Goal: Feedback & Contribution: Submit feedback/report problem

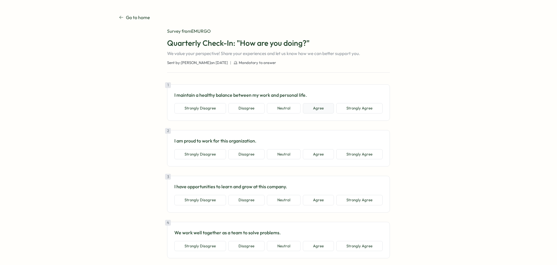
click at [317, 104] on button "Agree" at bounding box center [318, 108] width 31 height 10
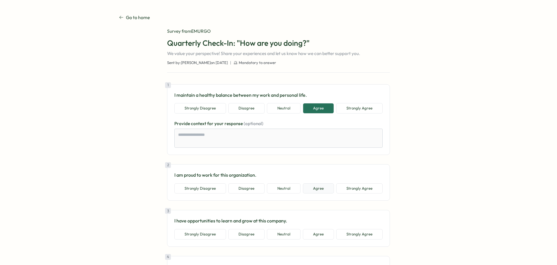
click at [317, 188] on button "Agree" at bounding box center [318, 188] width 31 height 10
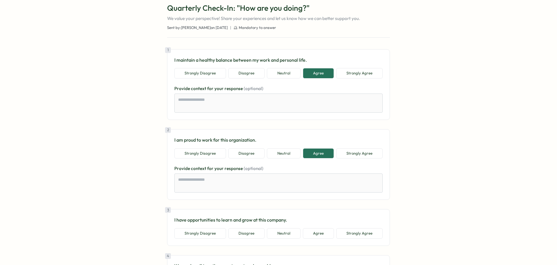
scroll to position [70, 0]
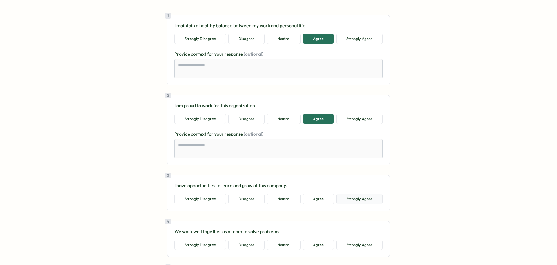
click at [364, 200] on button "Strongly Agree" at bounding box center [359, 199] width 46 height 10
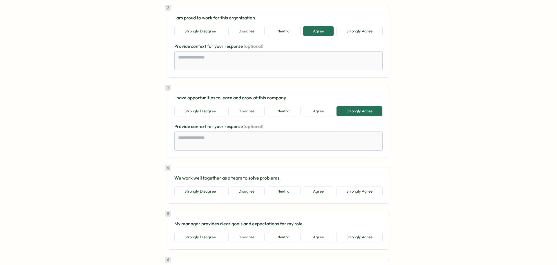
scroll to position [174, 0]
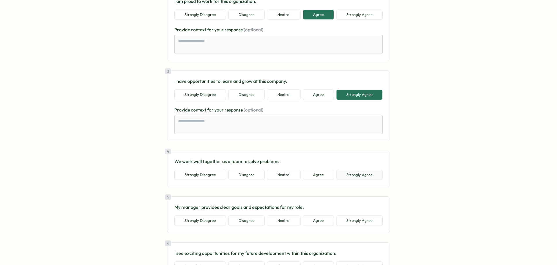
click at [349, 176] on button "Strongly Agree" at bounding box center [359, 175] width 46 height 10
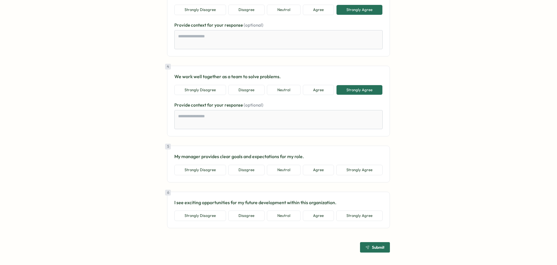
scroll to position [260, 0]
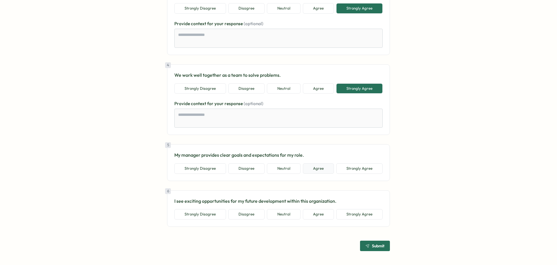
click at [321, 168] on button "Agree" at bounding box center [318, 168] width 31 height 10
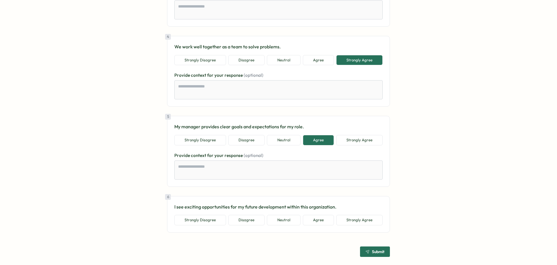
scroll to position [294, 0]
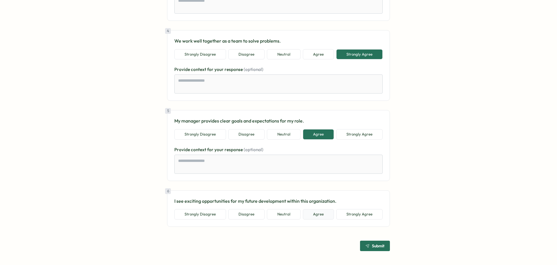
click at [321, 216] on button "Agree" at bounding box center [318, 214] width 31 height 10
type textarea "*"
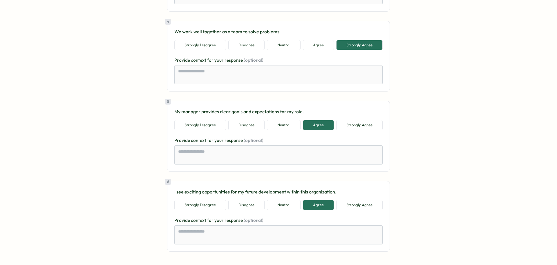
scroll to position [329, 0]
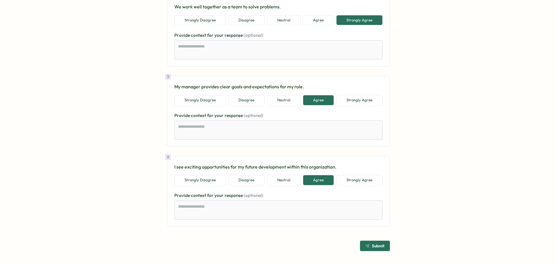
click at [381, 247] on span "Submit" at bounding box center [378, 246] width 12 height 4
